Goal: Information Seeking & Learning: Check status

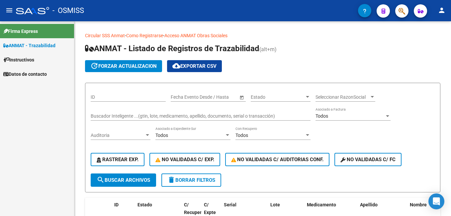
click at [41, 8] on div at bounding box center [32, 10] width 33 height 7
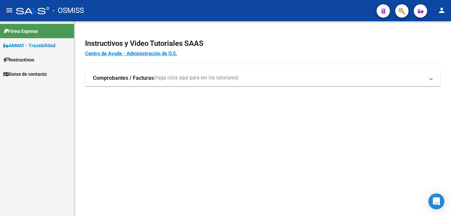
click at [136, 80] on strong "Comprobantes / Facturas" at bounding box center [123, 77] width 61 height 7
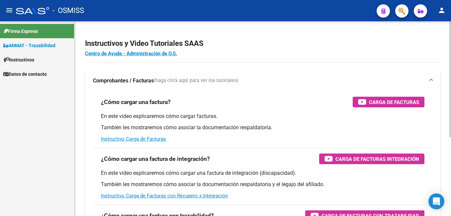
click at [136, 80] on strong "Comprobantes / Facturas" at bounding box center [123, 80] width 61 height 7
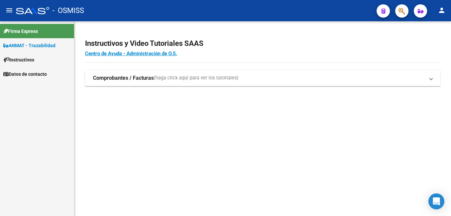
click at [22, 11] on div at bounding box center [32, 10] width 33 height 7
click at [6, 10] on mat-icon "menu" at bounding box center [9, 10] width 8 height 8
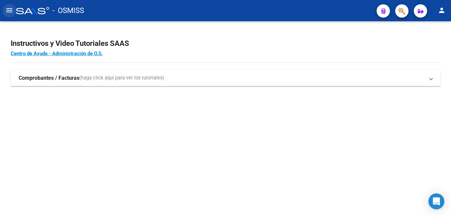
click at [6, 10] on mat-icon "menu" at bounding box center [9, 10] width 8 height 8
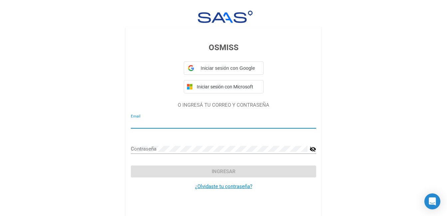
type input "llamas@e-boreal.com.ar"
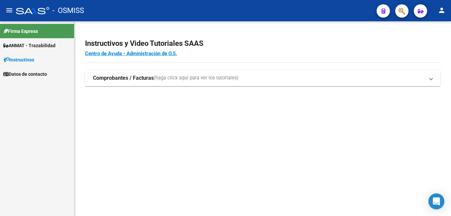
click at [46, 73] on span "Datos de contacto" at bounding box center [25, 73] width 44 height 7
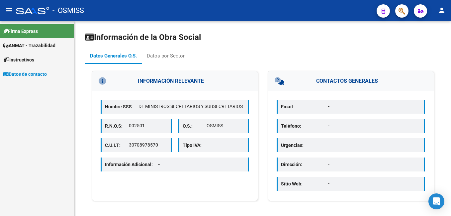
click at [40, 48] on span "ANMAT - Trazabilidad" at bounding box center [29, 45] width 52 height 7
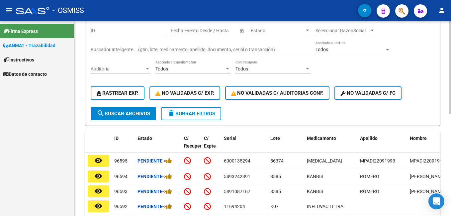
scroll to position [33, 0]
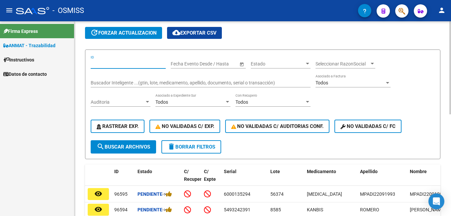
click at [106, 62] on input "ID" at bounding box center [128, 64] width 75 height 6
click at [107, 63] on input "ID" at bounding box center [128, 64] width 75 height 6
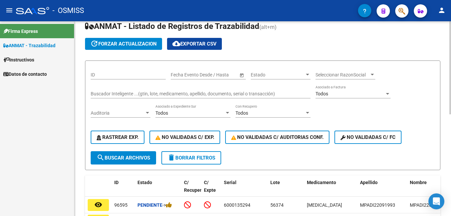
scroll to position [0, 0]
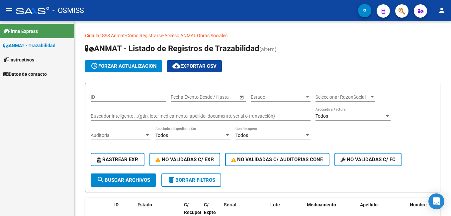
click at [45, 64] on link "Instructivos" at bounding box center [37, 60] width 74 height 14
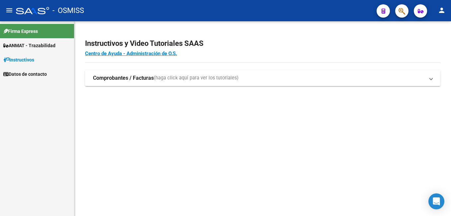
click at [148, 76] on strong "Comprobantes / Facturas" at bounding box center [123, 77] width 61 height 7
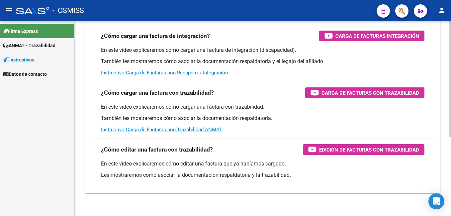
scroll to position [132, 0]
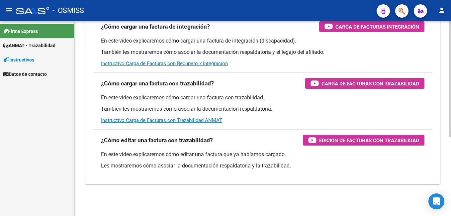
click at [170, 123] on div "En este video explicaremos cómo cargar una factura con trazabilidad. También le…" at bounding box center [263, 109] width 324 height 30
click at [167, 120] on link "Instructivo Carga de Facturas con Trazabilidad ANMAT" at bounding box center [161, 120] width 121 height 6
click at [321, 81] on div "Carga de Facturas con Trazabilidad" at bounding box center [365, 83] width 109 height 11
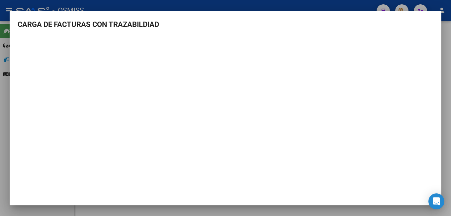
click at [445, 38] on div at bounding box center [225, 108] width 451 height 216
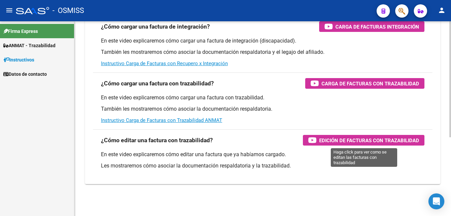
click at [333, 138] on span "Edición de Facturas con Trazabilidad" at bounding box center [370, 140] width 100 height 8
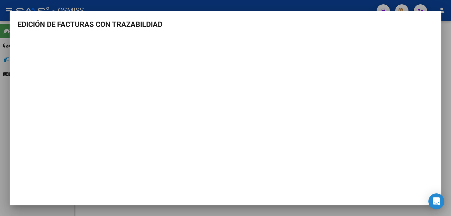
click at [444, 20] on div at bounding box center [225, 108] width 451 height 216
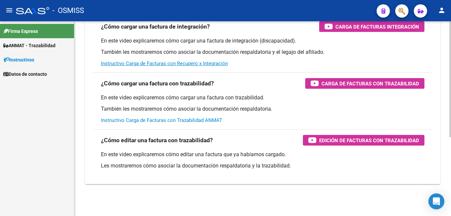
click at [174, 120] on link "Instructivo Carga de Facturas con Trazabilidad ANMAT" at bounding box center [161, 120] width 121 height 6
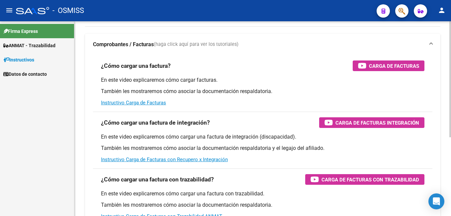
scroll to position [33, 0]
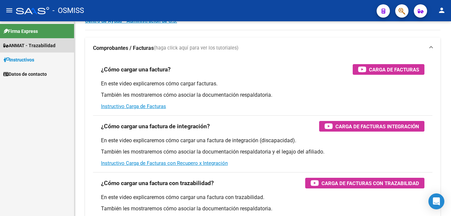
click at [69, 46] on link "ANMAT - Trazabilidad" at bounding box center [37, 45] width 74 height 14
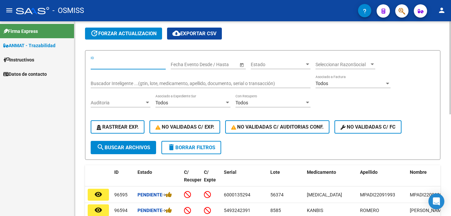
click at [118, 62] on input "ID" at bounding box center [128, 65] width 75 height 6
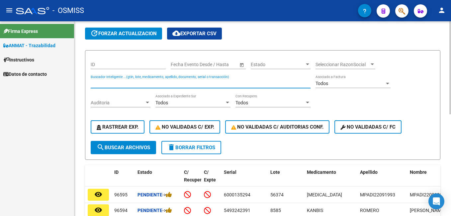
click at [119, 83] on input "Buscador Inteligente ...(gtin, lote, medicamento, apellido, documento, serial o…" at bounding box center [201, 84] width 220 height 6
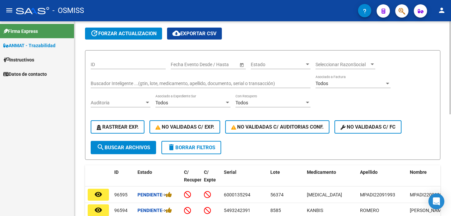
click at [98, 59] on div "ID" at bounding box center [128, 62] width 75 height 13
click at [111, 83] on input "Buscador Inteligente ...(gtin, lote, medicamento, apellido, documento, serial o…" at bounding box center [201, 84] width 220 height 6
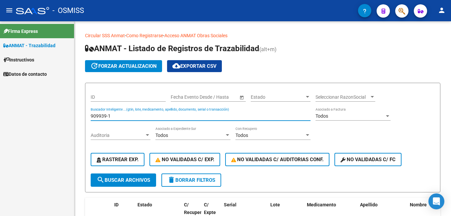
drag, startPoint x: 132, startPoint y: 115, endPoint x: 41, endPoint y: 115, distance: 91.4
click at [41, 115] on mat-sidenav-container "Firma Express ANMAT - Trazabilidad Instructivos Datos de contacto Circular SSS …" at bounding box center [225, 118] width 451 height 195
type input "609939-1"
drag, startPoint x: 135, startPoint y: 114, endPoint x: 66, endPoint y: 118, distance: 68.6
click at [66, 118] on mat-sidenav-container "Firma Express ANMAT - Trazabilidad Instructivos Datos de contacto Circular SSS …" at bounding box center [225, 118] width 451 height 195
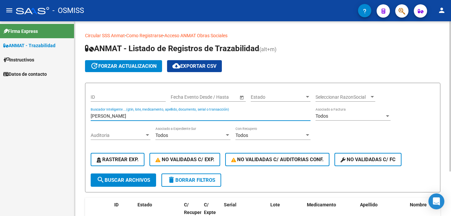
drag, startPoint x: 142, startPoint y: 114, endPoint x: 79, endPoint y: 112, distance: 63.2
click at [79, 112] on div "Circular SSS Anmat - Como Registrarse - Acceso ANMAT Obras Sociales Documentaci…" at bounding box center [262, 147] width 377 height 253
type input "[PERSON_NAME]"
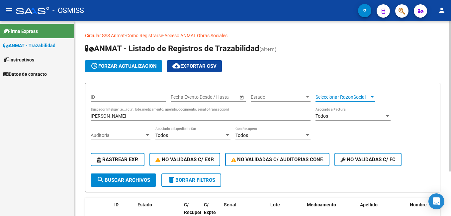
click at [350, 95] on span "Seleccionar RazonSocial" at bounding box center [343, 97] width 54 height 6
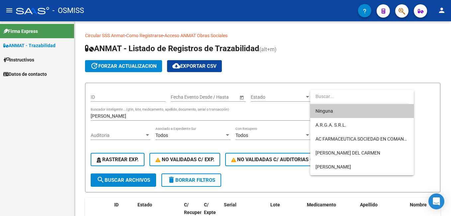
click at [143, 117] on div at bounding box center [225, 108] width 451 height 216
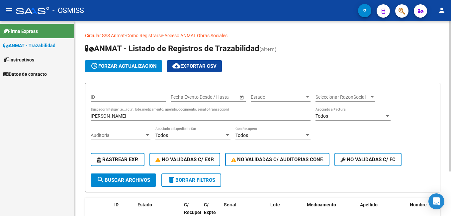
click at [143, 116] on input "[PERSON_NAME]" at bounding box center [201, 116] width 220 height 6
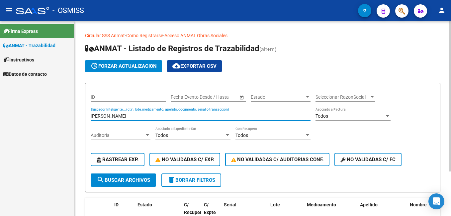
click at [143, 116] on input "[PERSON_NAME]" at bounding box center [201, 116] width 220 height 6
type input "44838494"
click at [270, 136] on div "Todos" at bounding box center [270, 136] width 69 height 6
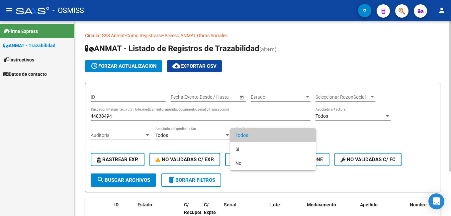
click at [270, 136] on span "Todos" at bounding box center [273, 135] width 75 height 14
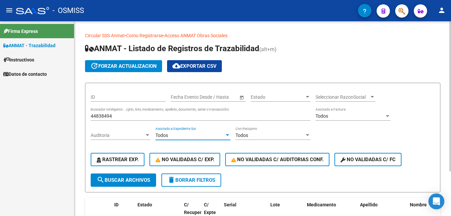
click at [180, 135] on div "Todos" at bounding box center [190, 136] width 69 height 6
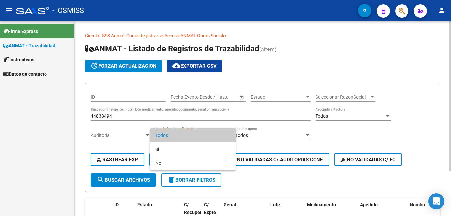
click at [180, 135] on span "Todos" at bounding box center [193, 135] width 75 height 14
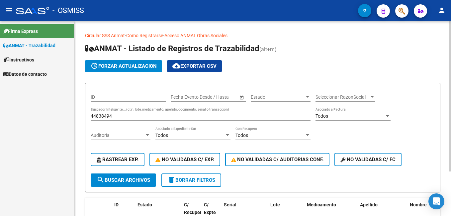
click at [122, 131] on div "Auditoria Auditoria" at bounding box center [121, 133] width 60 height 13
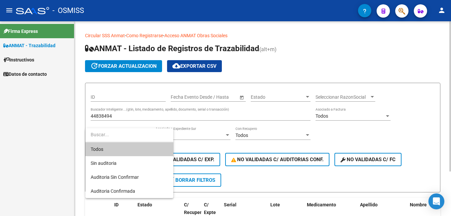
click at [122, 131] on input "dropdown search" at bounding box center [129, 135] width 88 height 14
click at [40, 96] on div at bounding box center [225, 108] width 451 height 216
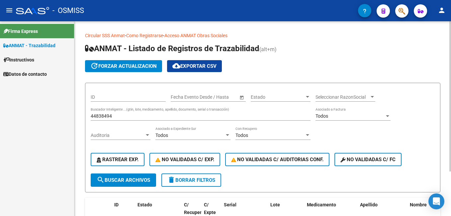
click at [119, 115] on input "44838494" at bounding box center [201, 116] width 220 height 6
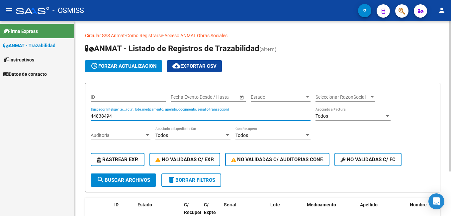
click at [119, 115] on input "44838494" at bounding box center [201, 116] width 220 height 6
type input "[PERSON_NAME]"
drag, startPoint x: 135, startPoint y: 117, endPoint x: 34, endPoint y: 118, distance: 101.4
click at [34, 118] on mat-sidenav-container "Firma Express ANMAT - Trazabilidad Instructivos Datos de contacto Circular SSS …" at bounding box center [225, 118] width 451 height 195
click at [131, 113] on input "Buscador Inteligente ...(gtin, lote, medicamento, apellido, documento, serial o…" at bounding box center [201, 116] width 220 height 6
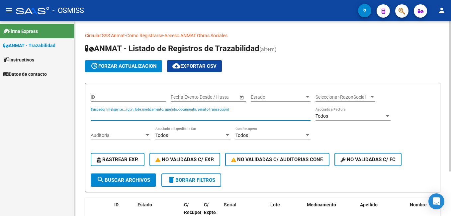
type input "n"
click at [140, 115] on input "B113174" at bounding box center [201, 116] width 220 height 6
type input "B113174"
click at [140, 115] on input "B113174" at bounding box center [201, 116] width 220 height 6
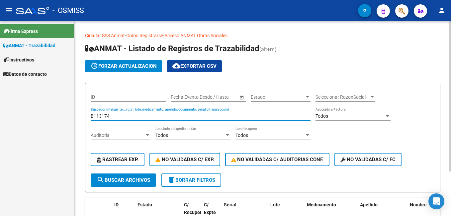
click at [140, 115] on input "B113174" at bounding box center [201, 116] width 220 height 6
type input "B"
type input "M6152"
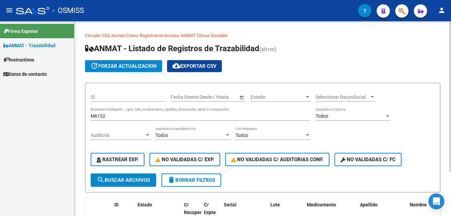
click at [129, 113] on div "M6152 Buscador Inteligente ...(gtin, lote, medicamento, apellido, documento, se…" at bounding box center [201, 113] width 220 height 13
click at [122, 121] on div "M6152 Buscador Inteligente ...(gtin, lote, medicamento, apellido, documento, se…" at bounding box center [201, 116] width 220 height 19
click at [119, 116] on input "M6152" at bounding box center [201, 116] width 220 height 6
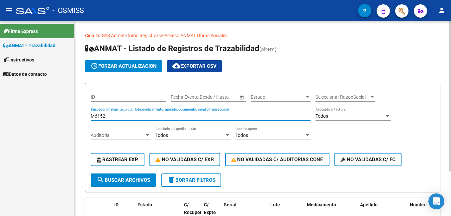
click at [119, 116] on input "M6152" at bounding box center [201, 116] width 220 height 6
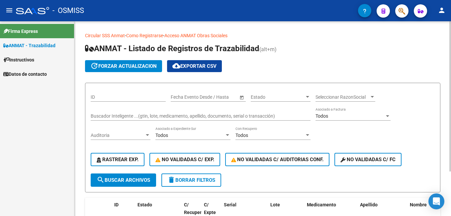
click at [147, 117] on input "Buscador Inteligente ...(gtin, lote, medicamento, apellido, documento, serial o…" at bounding box center [201, 116] width 220 height 6
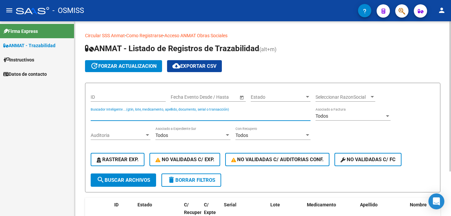
click at [147, 117] on input "Buscador Inteligente ...(gtin, lote, medicamento, apellido, documento, serial o…" at bounding box center [201, 116] width 220 height 6
type input "P"
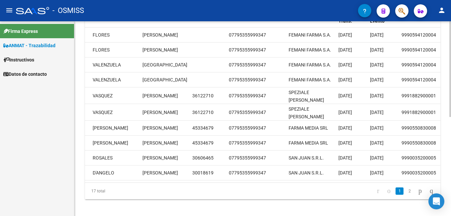
scroll to position [201, 0]
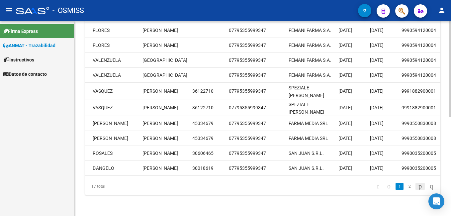
click at [418, 187] on icon "go to next page" at bounding box center [420, 186] width 5 height 8
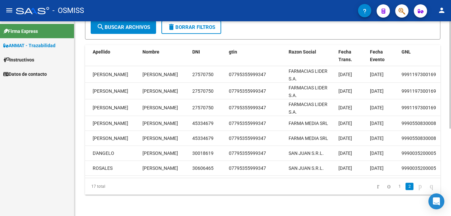
scroll to position [158, 0]
drag, startPoint x: 310, startPoint y: 171, endPoint x: 286, endPoint y: 172, distance: 24.6
click at [286, 172] on datatable-body "remove_red_eye 94732 Pendiente -> 10848123041682 PC3657 MMF SANDOZ 500 [PERSON_…" at bounding box center [263, 122] width 356 height 112
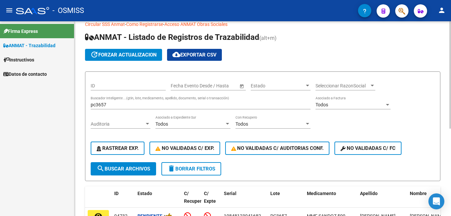
scroll to position [0, 0]
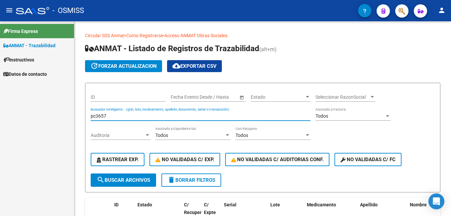
drag, startPoint x: 118, startPoint y: 113, endPoint x: 67, endPoint y: 111, distance: 51.3
click at [60, 111] on mat-sidenav-container "Firma Express ANMAT - Trazabilidad Instructivos Datos de contacto Circular SSS …" at bounding box center [225, 118] width 451 height 195
drag, startPoint x: 117, startPoint y: 115, endPoint x: 59, endPoint y: 110, distance: 58.1
click at [59, 110] on mat-sidenav-container "Firma Express ANMAT - Trazabilidad Instructivos Datos de contacto Circular SSS …" at bounding box center [225, 118] width 451 height 195
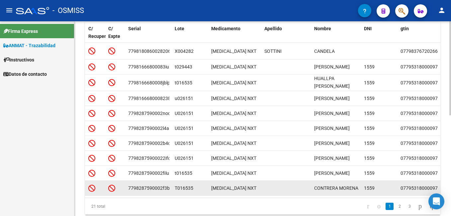
scroll to position [208, 0]
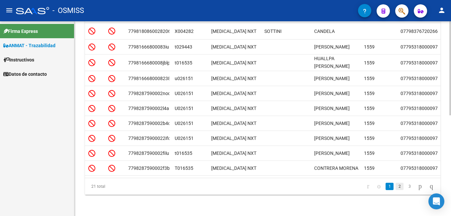
click at [396, 187] on link "2" at bounding box center [400, 186] width 8 height 7
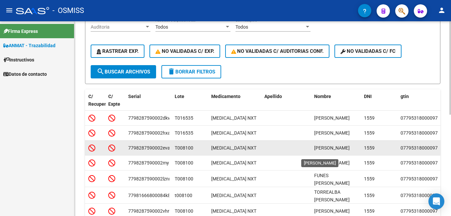
scroll to position [0, 0]
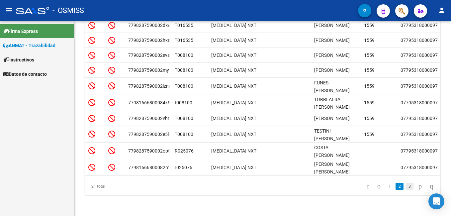
click at [406, 189] on link "3" at bounding box center [410, 186] width 8 height 7
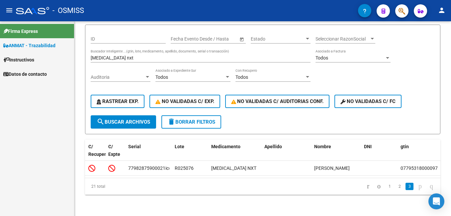
scroll to position [64, 0]
click at [386, 187] on link "1" at bounding box center [390, 186] width 8 height 7
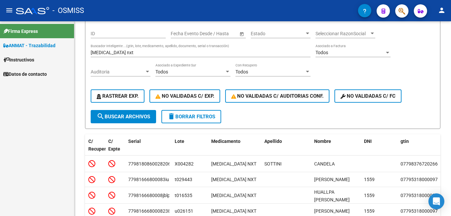
scroll to position [130, 0]
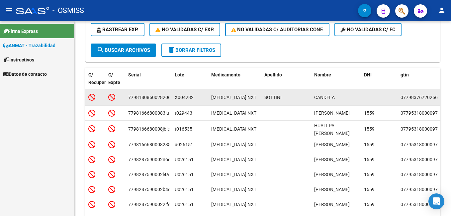
click at [112, 98] on icon at bounding box center [111, 96] width 7 height 7
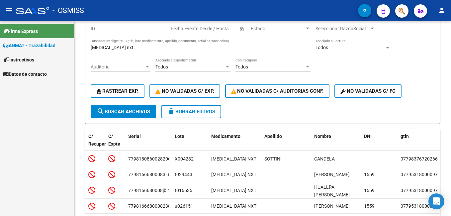
scroll to position [0, 0]
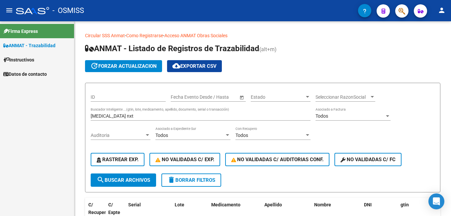
click at [125, 121] on div "[MEDICAL_DATA] nxt Buscador Inteligente ...(gtin, lote, medicamento, apellido, …" at bounding box center [201, 113] width 220 height 13
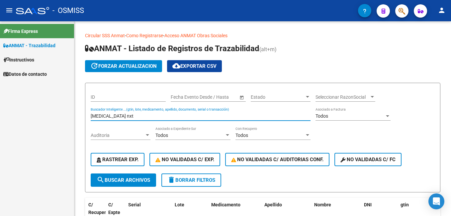
click at [125, 116] on input "[MEDICAL_DATA] nxt" at bounding box center [201, 116] width 220 height 6
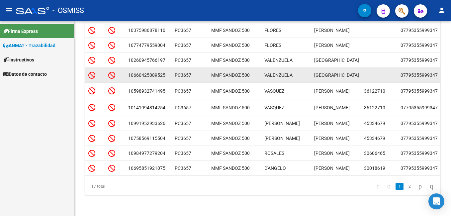
scroll to position [199, 0]
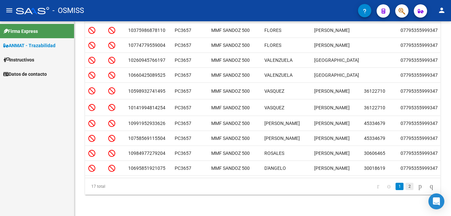
type input "pc3657"
click at [406, 188] on link "2" at bounding box center [410, 186] width 8 height 7
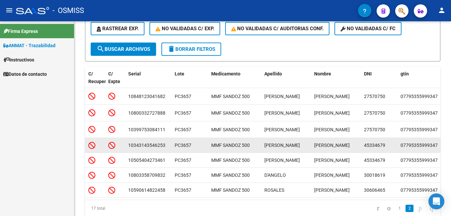
scroll to position [158, 0]
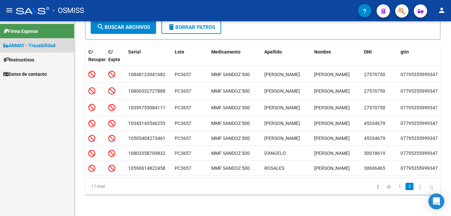
click at [33, 42] on span "ANMAT - Trazabilidad" at bounding box center [29, 45] width 52 height 7
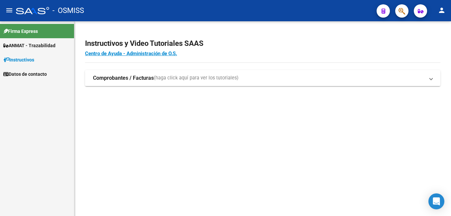
click at [144, 75] on strong "Comprobantes / Facturas" at bounding box center [123, 77] width 61 height 7
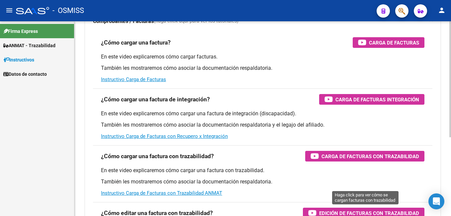
scroll to position [99, 0]
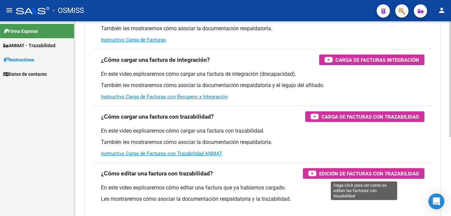
click at [331, 177] on span "Edición de Facturas con Trazabilidad" at bounding box center [370, 174] width 100 height 8
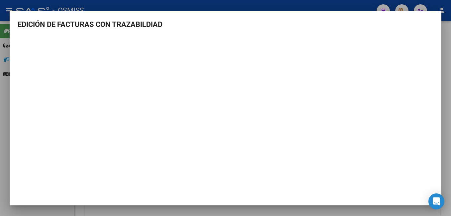
click at [448, 25] on div at bounding box center [225, 108] width 451 height 216
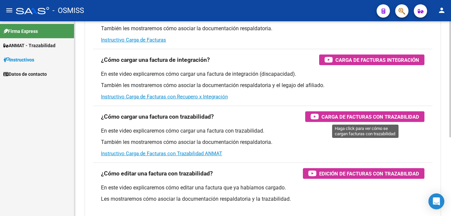
click at [353, 116] on span "Carga de Facturas con Trazabilidad" at bounding box center [371, 117] width 98 height 8
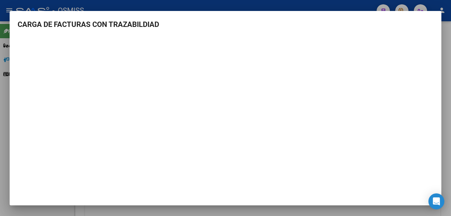
click at [449, 33] on div at bounding box center [225, 108] width 451 height 216
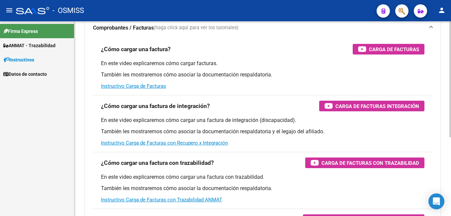
scroll to position [0, 0]
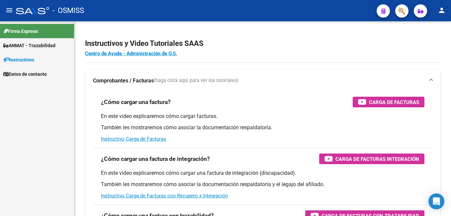
click at [50, 44] on span "ANMAT - Trazabilidad" at bounding box center [29, 45] width 52 height 7
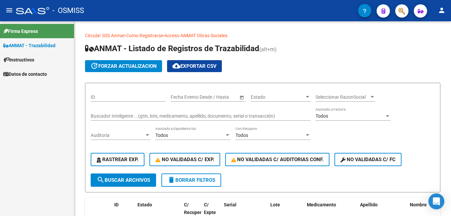
click at [31, 45] on span "ANMAT - Trazabilidad" at bounding box center [29, 45] width 52 height 7
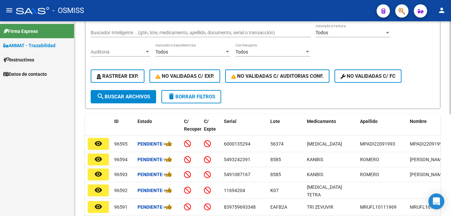
scroll to position [43, 0]
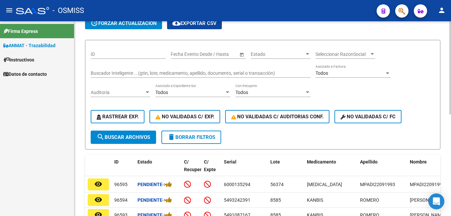
click at [115, 68] on div "Buscador Inteligente ...(gtin, lote, medicamento, apellido, documento, serial o…" at bounding box center [201, 70] width 220 height 13
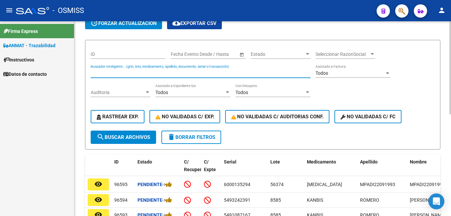
click at [118, 71] on input "Buscador Inteligente ...(gtin, lote, medicamento, apellido, documento, serial o…" at bounding box center [201, 73] width 220 height 6
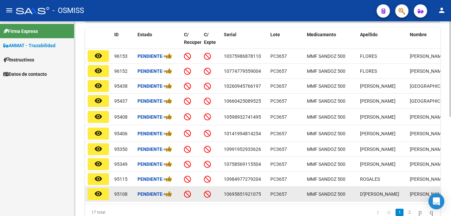
scroll to position [201, 0]
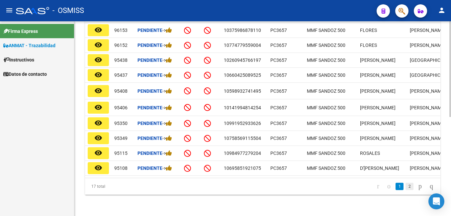
click at [406, 187] on link "2" at bounding box center [410, 186] width 8 height 7
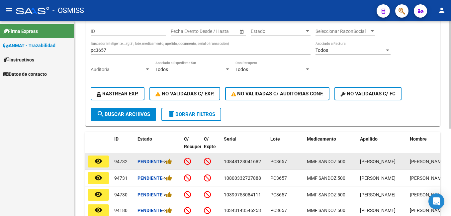
scroll to position [0, 0]
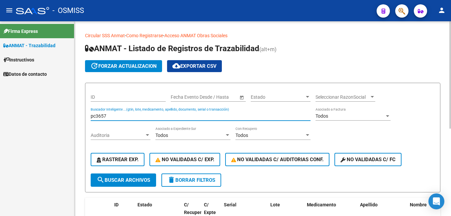
drag, startPoint x: 109, startPoint y: 114, endPoint x: 88, endPoint y: 115, distance: 20.7
click at [88, 115] on form "ID Start date – End date Fecha Evento Desde / Hasta Estado Estado Seleccionar R…" at bounding box center [263, 138] width 356 height 110
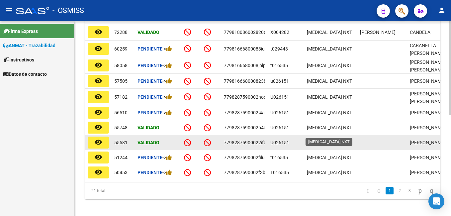
scroll to position [199, 0]
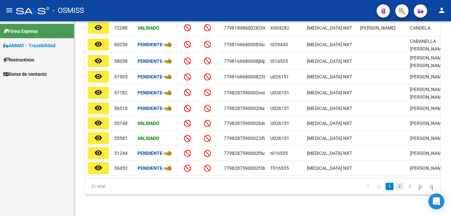
click at [397, 190] on link "2" at bounding box center [400, 186] width 8 height 7
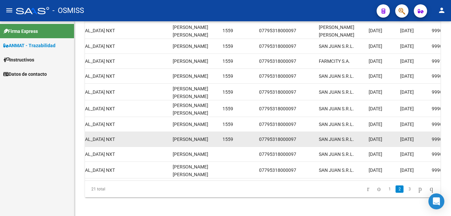
scroll to position [211, 0]
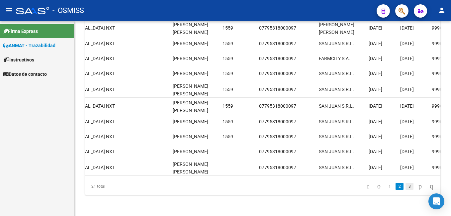
click at [406, 188] on link "3" at bounding box center [410, 186] width 8 height 7
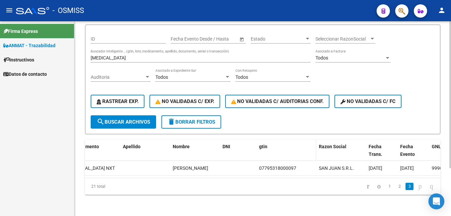
scroll to position [64, 0]
click at [396, 186] on link "2" at bounding box center [400, 186] width 8 height 7
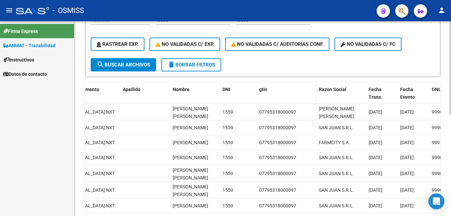
scroll to position [130, 0]
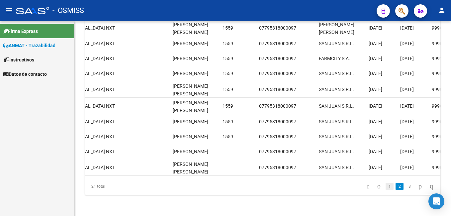
click at [386, 189] on link "1" at bounding box center [390, 186] width 8 height 7
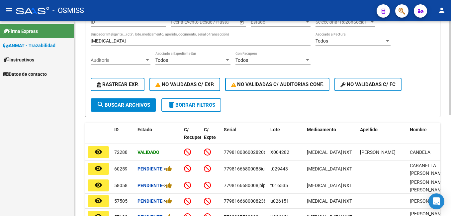
scroll to position [0, 0]
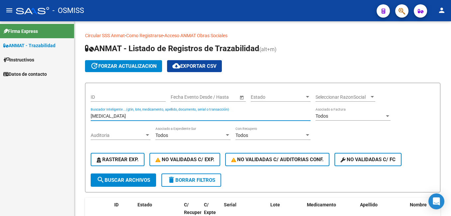
drag, startPoint x: 66, startPoint y: 118, endPoint x: 1, endPoint y: 116, distance: 65.9
click at [0, 117] on html "menu - OSMISS person Firma Express ANMAT - Trazabilidad Instructivos Datos de c…" at bounding box center [225, 108] width 451 height 216
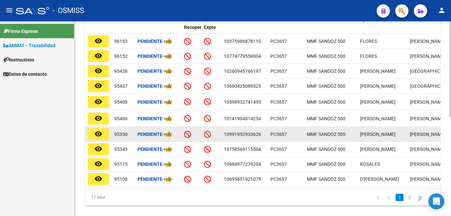
scroll to position [199, 0]
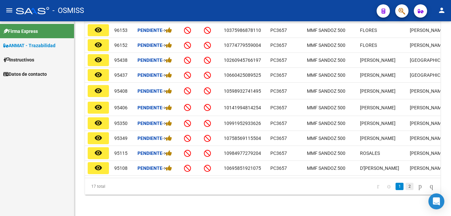
click at [406, 189] on link "2" at bounding box center [410, 186] width 8 height 7
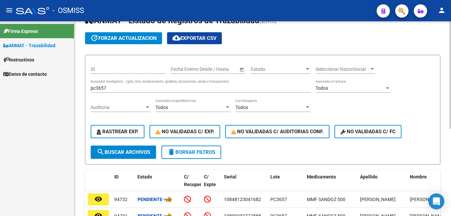
scroll to position [25, 0]
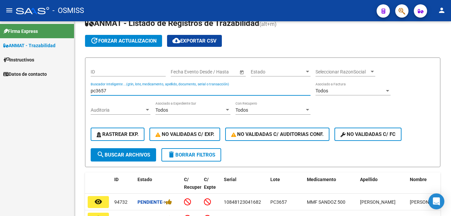
drag, startPoint x: 152, startPoint y: 88, endPoint x: -1, endPoint y: 87, distance: 152.9
click at [0, 87] on html "menu - OSMISS person Firma Express ANMAT - Trazabilidad Instructivos Datos de c…" at bounding box center [225, 108] width 451 height 216
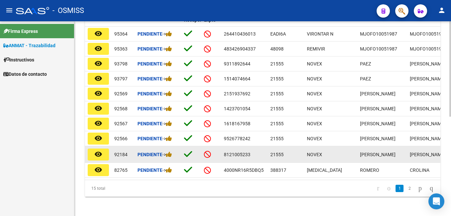
scroll to position [203, 0]
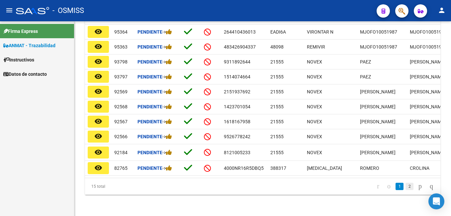
click at [406, 186] on link "2" at bounding box center [410, 186] width 8 height 7
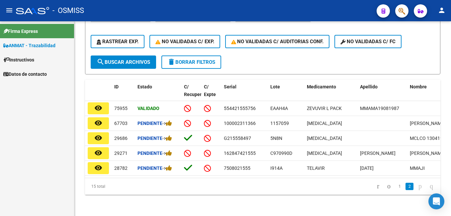
scroll to position [128, 0]
click at [396, 188] on link "1" at bounding box center [400, 186] width 8 height 7
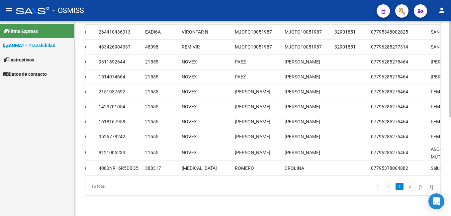
scroll to position [0, 116]
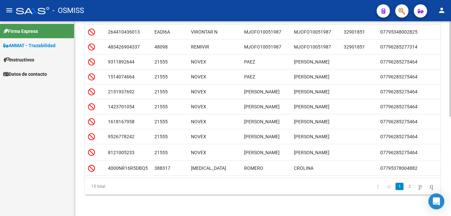
drag, startPoint x: 329, startPoint y: 188, endPoint x: 320, endPoint y: 187, distance: 8.7
click at [320, 187] on div "15 total 1 2" at bounding box center [263, 186] width 356 height 17
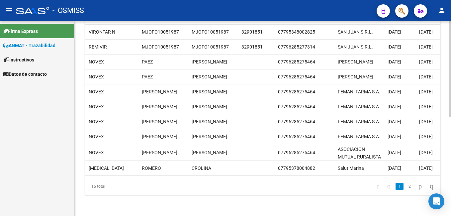
scroll to position [0, 222]
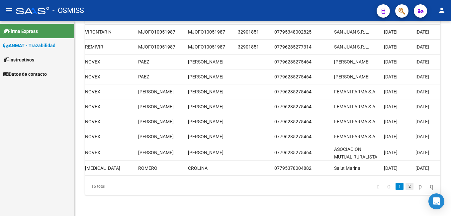
click at [406, 190] on link "2" at bounding box center [410, 186] width 8 height 7
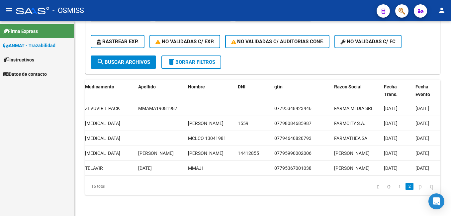
scroll to position [128, 0]
click at [396, 185] on link "1" at bounding box center [400, 186] width 8 height 7
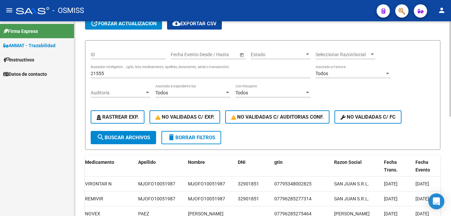
scroll to position [0, 0]
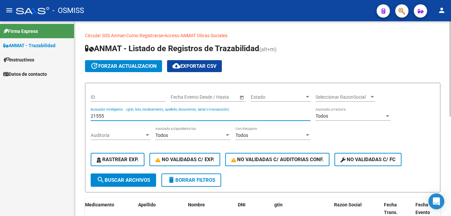
click at [115, 117] on input "21555" at bounding box center [201, 116] width 220 height 6
type input "2"
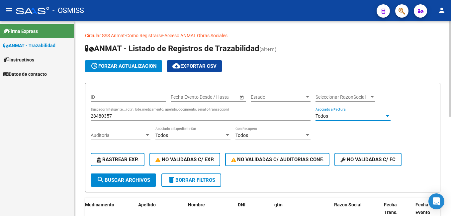
click at [115, 117] on input "28480357" at bounding box center [201, 116] width 220 height 6
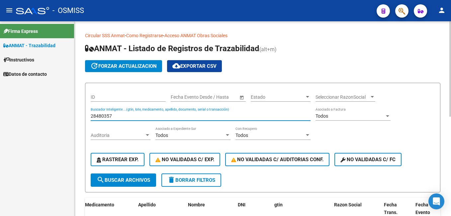
click at [115, 117] on input "28480357" at bounding box center [201, 116] width 220 height 6
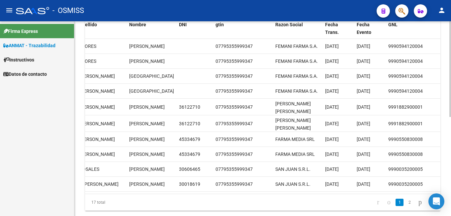
scroll to position [201, 0]
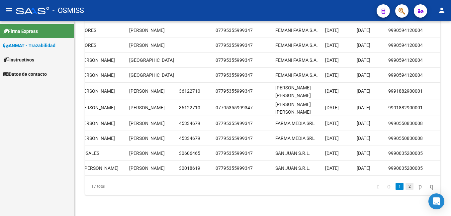
type input "pc3657"
click at [406, 187] on link "2" at bounding box center [410, 186] width 8 height 7
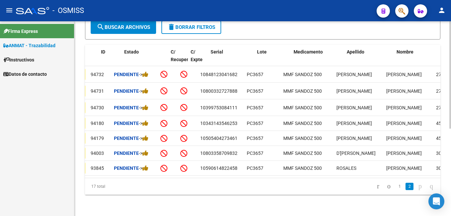
scroll to position [0, 0]
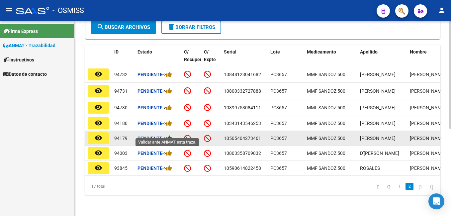
click at [172, 135] on icon at bounding box center [169, 138] width 6 height 6
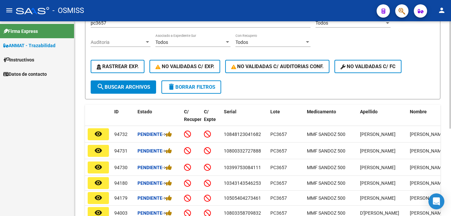
scroll to position [25, 0]
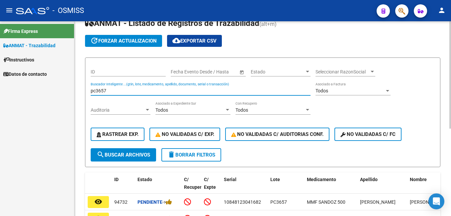
drag, startPoint x: 120, startPoint y: 90, endPoint x: 94, endPoint y: 80, distance: 27.2
click at [95, 80] on div "ID Start date – End date Fecha Evento Desde / Hasta Estado Estado Seleccionar R…" at bounding box center [263, 105] width 344 height 85
click at [110, 91] on input "pc3657" at bounding box center [201, 91] width 220 height 6
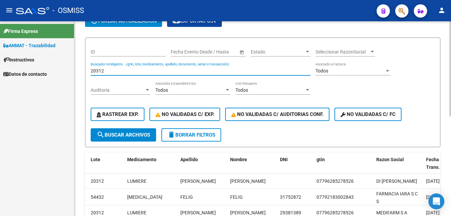
scroll to position [0, 0]
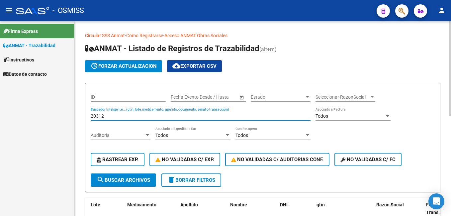
click at [124, 112] on div "20312 Buscador Inteligente ...(gtin, lote, medicamento, apellido, documento, se…" at bounding box center [201, 113] width 220 height 13
drag, startPoint x: 128, startPoint y: 116, endPoint x: 0, endPoint y: 116, distance: 127.7
click at [0, 116] on html "menu - OSMISS person Firma Express ANMAT - Trazabilidad Instructivos Datos de c…" at bounding box center [225, 108] width 451 height 216
drag, startPoint x: 129, startPoint y: 116, endPoint x: 43, endPoint y: 115, distance: 85.8
click at [43, 115] on mat-sidenav-container "Firma Express ANMAT - Trazabilidad Instructivos Datos de contacto Circular SSS …" at bounding box center [225, 118] width 451 height 195
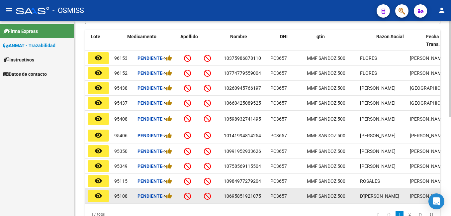
scroll to position [201, 0]
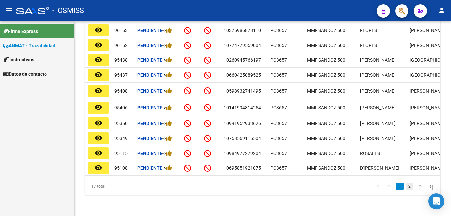
type input "pc3657"
click at [406, 185] on link "2" at bounding box center [410, 186] width 8 height 7
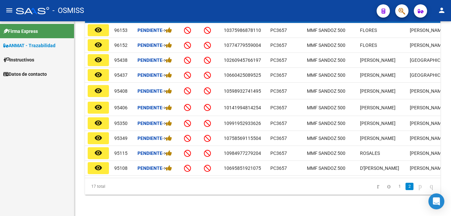
scroll to position [158, 0]
